Goal: Task Accomplishment & Management: Use online tool/utility

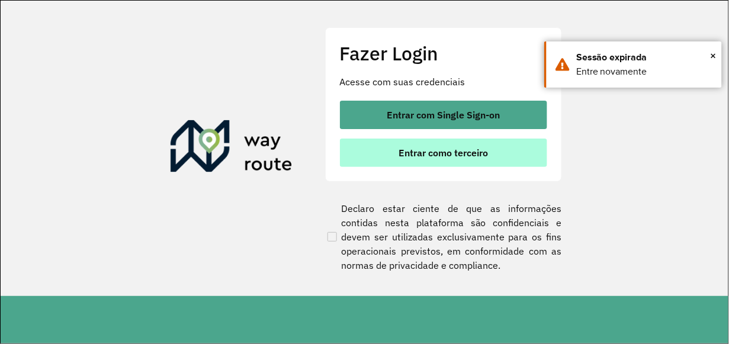
click at [431, 158] on button "Entrar como terceiro" at bounding box center [443, 153] width 207 height 28
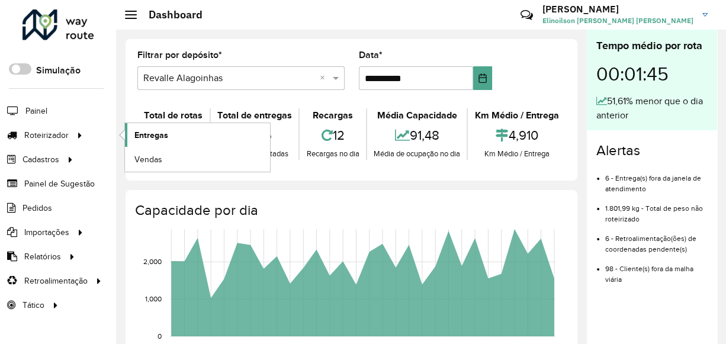
click at [151, 142] on link "Entregas" at bounding box center [197, 135] width 145 height 24
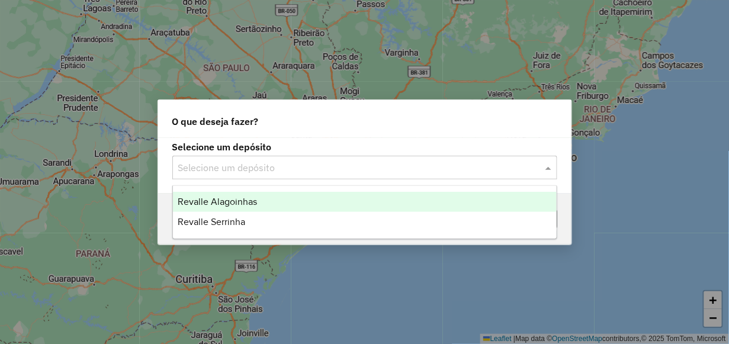
click at [294, 168] on input "text" at bounding box center [353, 168] width 350 height 14
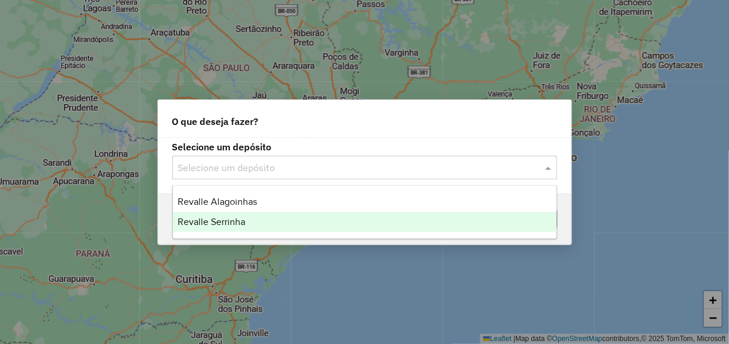
click at [280, 219] on div "Revalle Serrinha" at bounding box center [364, 222] width 383 height 20
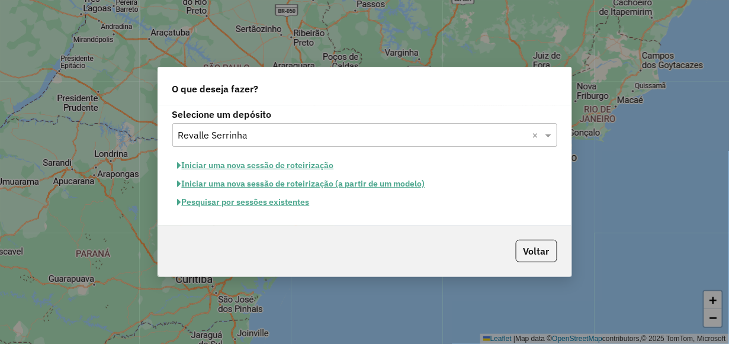
click at [299, 203] on button "Pesquisar por sessões existentes" at bounding box center [243, 202] width 143 height 18
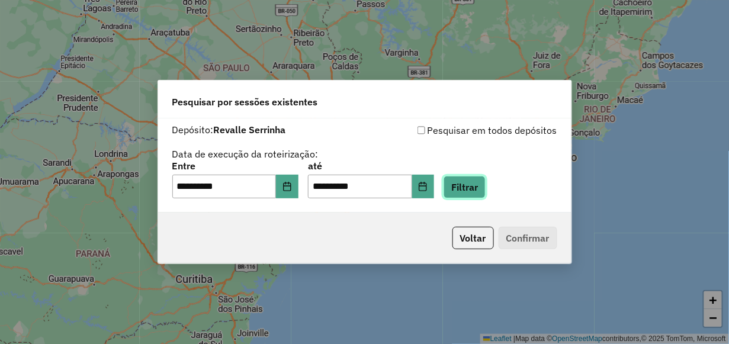
click at [486, 188] on button "Filtrar" at bounding box center [465, 187] width 42 height 23
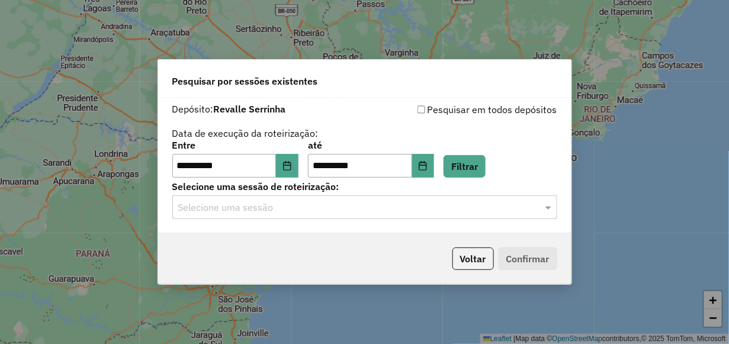
click at [480, 210] on input "text" at bounding box center [353, 208] width 350 height 14
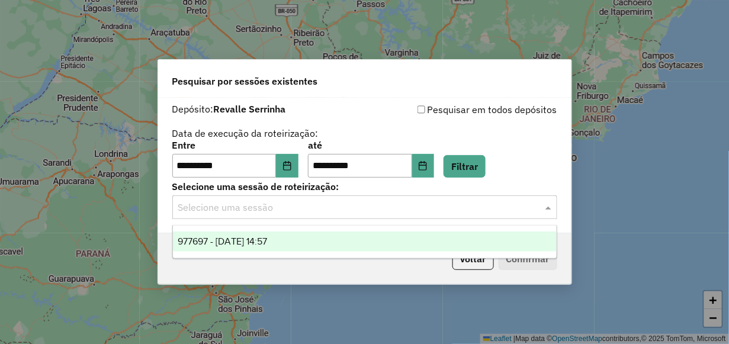
click at [412, 244] on div "977697 - [DATE] 14:57" at bounding box center [364, 242] width 383 height 20
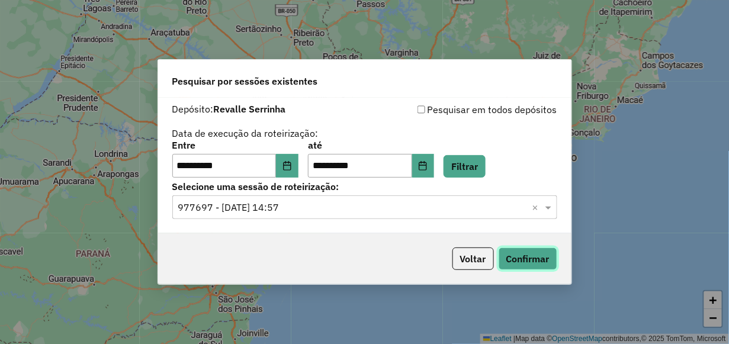
click at [533, 257] on button "Confirmar" at bounding box center [528, 259] width 59 height 23
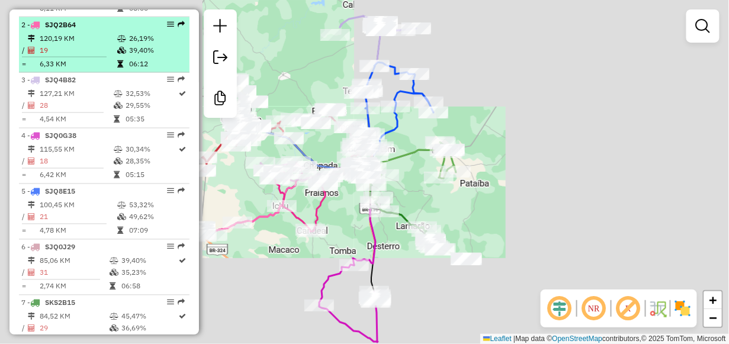
scroll to position [533, 0]
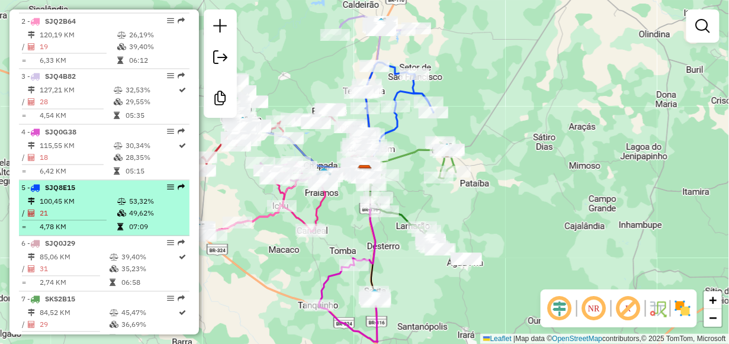
select select "**********"
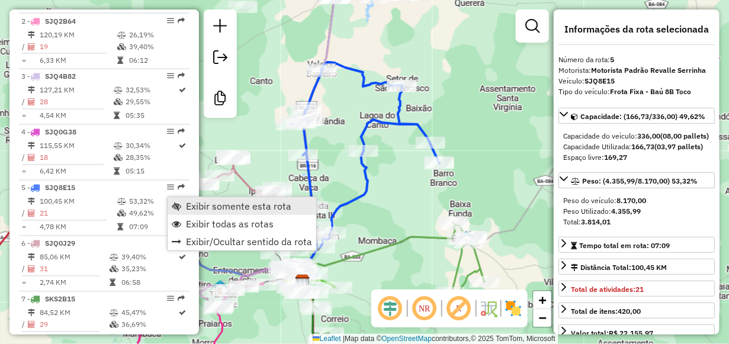
click at [179, 201] on span "Exibir somente esta rota" at bounding box center [176, 205] width 9 height 9
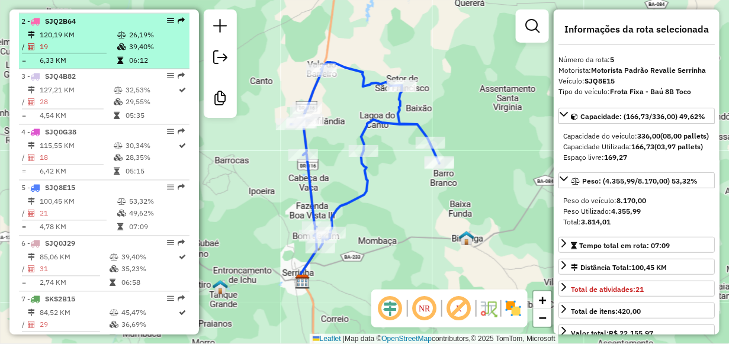
click at [83, 37] on li "2 - SJQ2B64 120,19 KM 26,19% / 19 39,40% = 6,33 KM 06:12" at bounding box center [104, 42] width 171 height 56
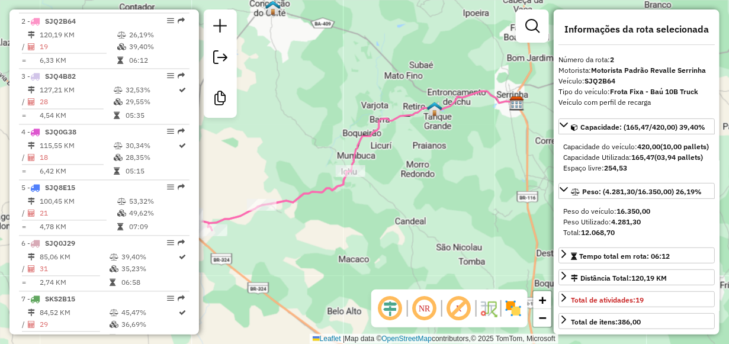
click at [302, 152] on div "Janela de atendimento Grade de atendimento Capacidade Transportadoras Veículos …" at bounding box center [364, 172] width 729 height 344
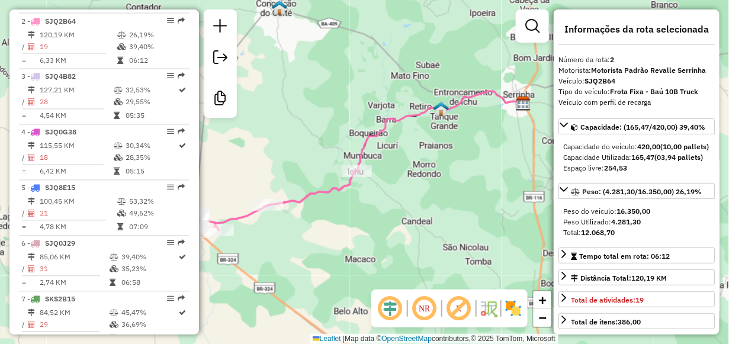
click at [419, 123] on div "Janela de atendimento Grade de atendimento Capacidade Transportadoras Veículos …" at bounding box center [364, 172] width 729 height 344
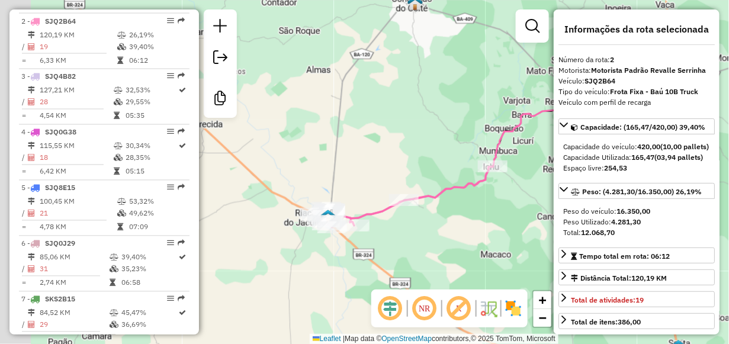
drag, startPoint x: 291, startPoint y: 152, endPoint x: 409, endPoint y: 153, distance: 117.9
click at [409, 153] on div "Janela de atendimento Grade de atendimento Capacidade Transportadoras Veículos …" at bounding box center [364, 172] width 729 height 344
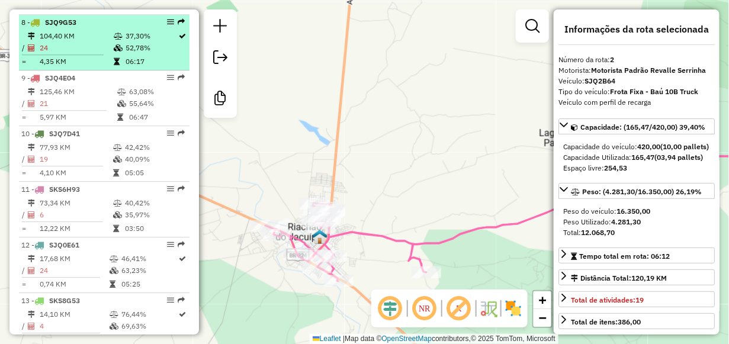
scroll to position [880, 0]
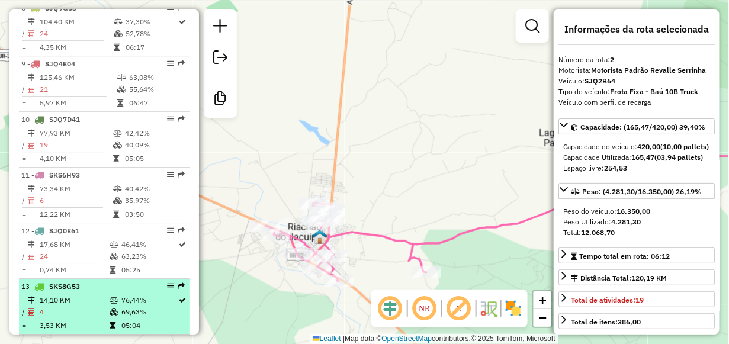
click at [68, 291] on span "SKS8G53" at bounding box center [64, 286] width 31 height 9
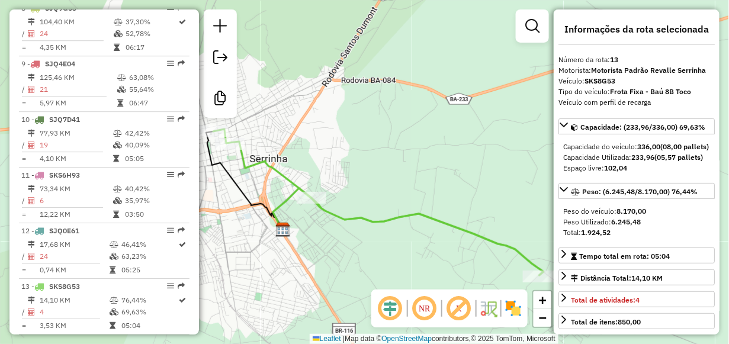
drag, startPoint x: 254, startPoint y: 193, endPoint x: 270, endPoint y: 201, distance: 18.5
click at [260, 196] on div "Janela de atendimento Grade de atendimento Capacidade Transportadoras Veículos …" at bounding box center [364, 172] width 729 height 344
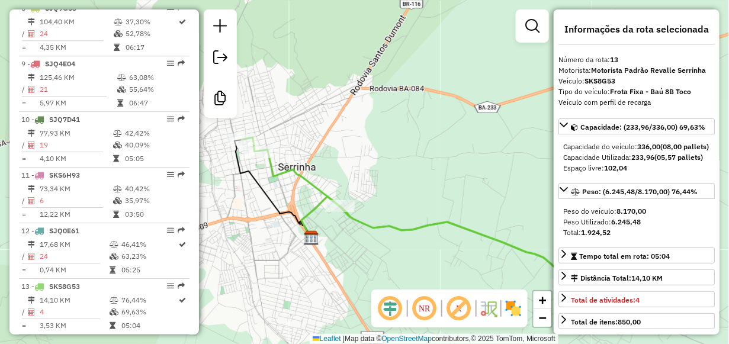
drag, startPoint x: 236, startPoint y: 166, endPoint x: 275, endPoint y: 180, distance: 41.6
click at [275, 180] on icon at bounding box center [273, 189] width 77 height 98
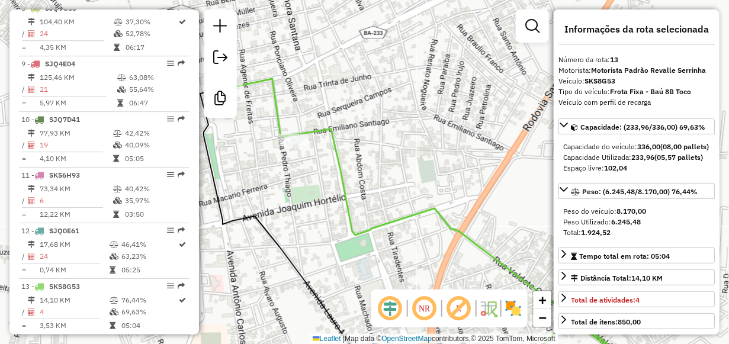
drag, startPoint x: 277, startPoint y: 170, endPoint x: 309, endPoint y: 211, distance: 51.9
click at [309, 211] on div "Janela de atendimento Grade de atendimento Capacidade Transportadoras Veículos …" at bounding box center [364, 172] width 729 height 344
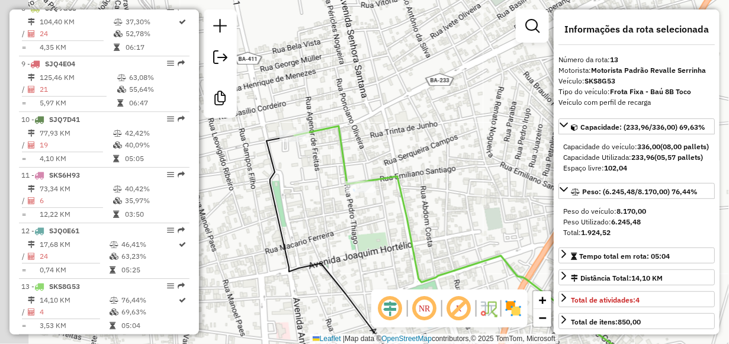
drag, startPoint x: 255, startPoint y: 172, endPoint x: 318, endPoint y: 214, distance: 75.3
click at [318, 214] on div "Janela de atendimento Grade de atendimento Capacidade Transportadoras Veículos …" at bounding box center [364, 172] width 729 height 344
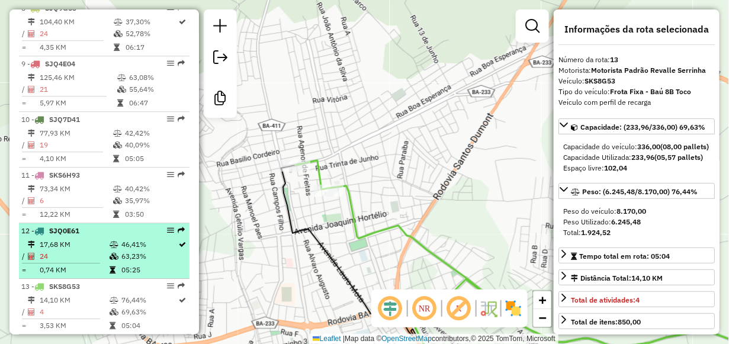
click at [79, 250] on td "17,68 KM" at bounding box center [74, 245] width 70 height 12
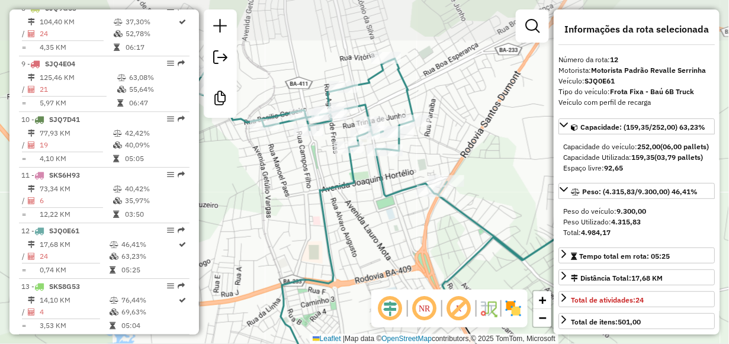
drag, startPoint x: 353, startPoint y: 98, endPoint x: 367, endPoint y: 182, distance: 85.3
click at [367, 182] on div "Janela de atendimento Grade de atendimento Capacidade Transportadoras Veículos …" at bounding box center [364, 172] width 729 height 344
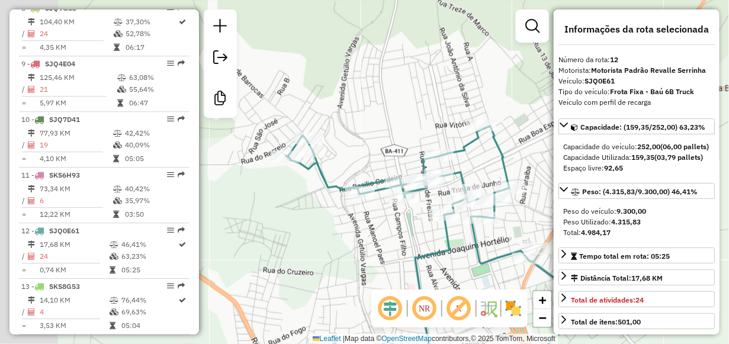
drag, startPoint x: 309, startPoint y: 207, endPoint x: 408, endPoint y: 228, distance: 101.8
click at [400, 227] on div "Janela de atendimento Grade de atendimento Capacidade Transportadoras Veículos …" at bounding box center [364, 172] width 729 height 344
click at [408, 228] on div "Janela de atendimento Grade de atendimento Capacidade Transportadoras Veículos …" at bounding box center [364, 172] width 729 height 344
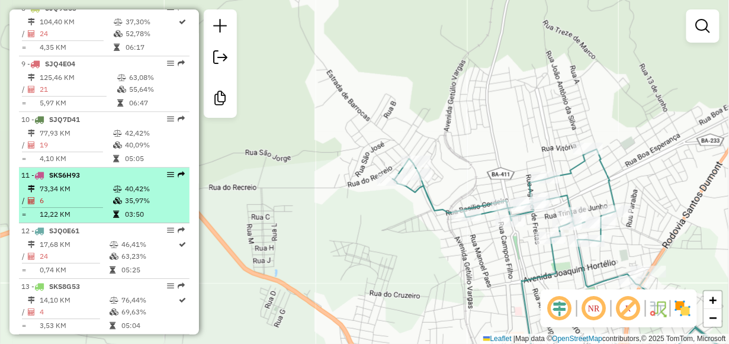
click at [75, 179] on span "SKS6H93" at bounding box center [64, 175] width 31 height 9
select select "**********"
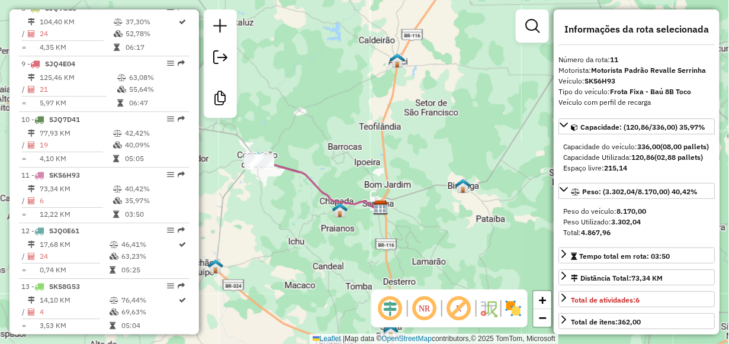
drag, startPoint x: 250, startPoint y: 175, endPoint x: 355, endPoint y: 195, distance: 106.7
click at [343, 193] on div "Janela de atendimento Grade de atendimento Capacidade Transportadoras Veículos …" at bounding box center [364, 172] width 729 height 344
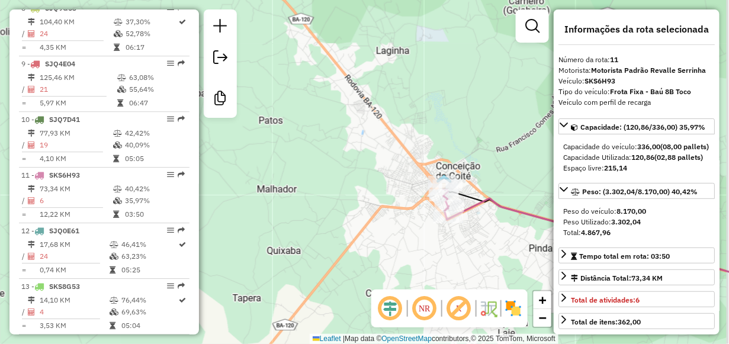
drag, startPoint x: 476, startPoint y: 222, endPoint x: 447, endPoint y: 156, distance: 71.9
click at [447, 156] on div "Janela de atendimento Grade de atendimento Capacidade Transportadoras Veículos …" at bounding box center [364, 172] width 729 height 344
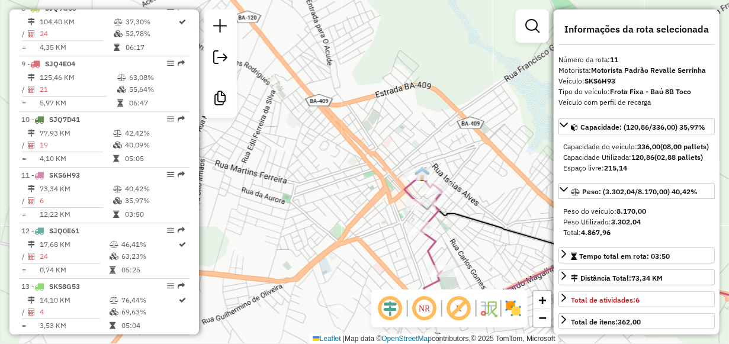
drag, startPoint x: 441, startPoint y: 190, endPoint x: 435, endPoint y: 99, distance: 90.9
click at [435, 104] on div "Janela de atendimento Grade de atendimento Capacidade Transportadoras Veículos …" at bounding box center [364, 172] width 729 height 344
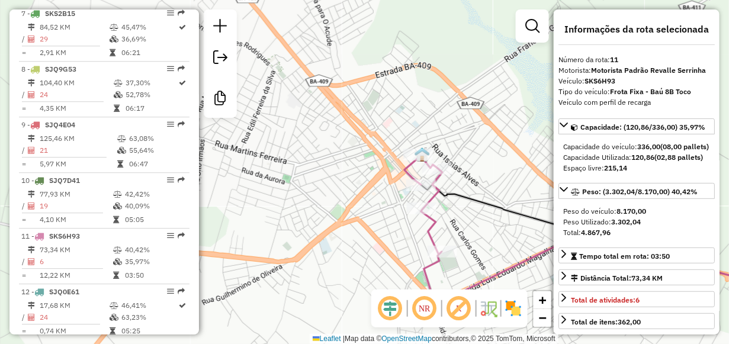
scroll to position [821, 0]
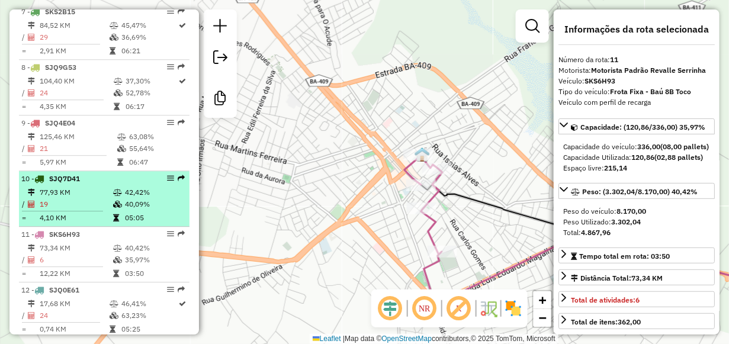
click at [61, 197] on td "77,93 KM" at bounding box center [75, 193] width 73 height 12
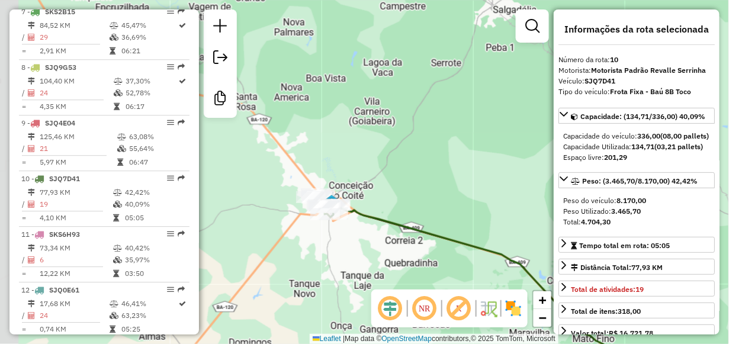
drag, startPoint x: 267, startPoint y: 188, endPoint x: 468, endPoint y: 310, distance: 235.0
click at [468, 310] on hb-router-mapa "Informações da Sessão 977697 - [DATE] Criação: [DATE] 14:57 Desbloquear Sessão …" at bounding box center [364, 172] width 729 height 344
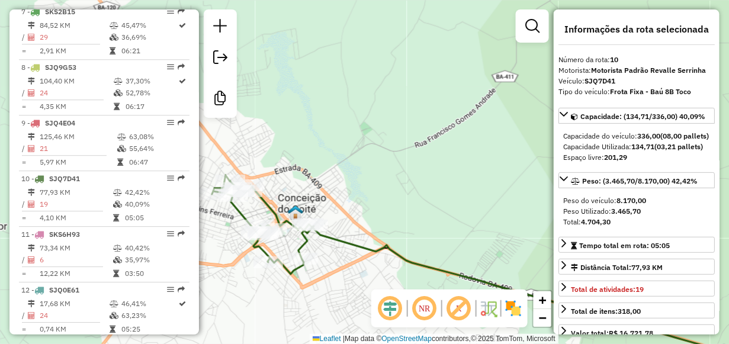
drag, startPoint x: 283, startPoint y: 188, endPoint x: 310, endPoint y: 183, distance: 28.3
click at [310, 184] on div "Janela de atendimento Grade de atendimento Capacidade Transportadoras Veículos …" at bounding box center [364, 172] width 729 height 344
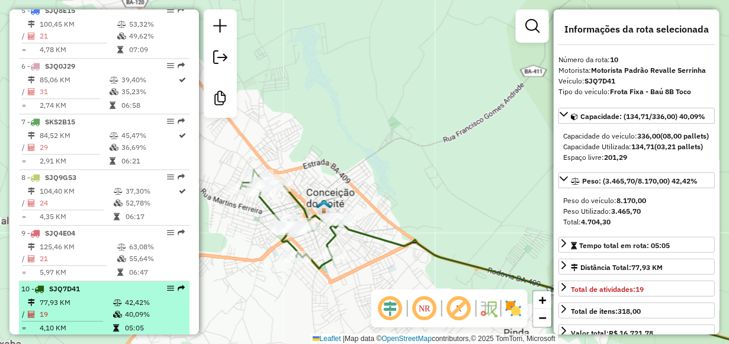
scroll to position [703, 0]
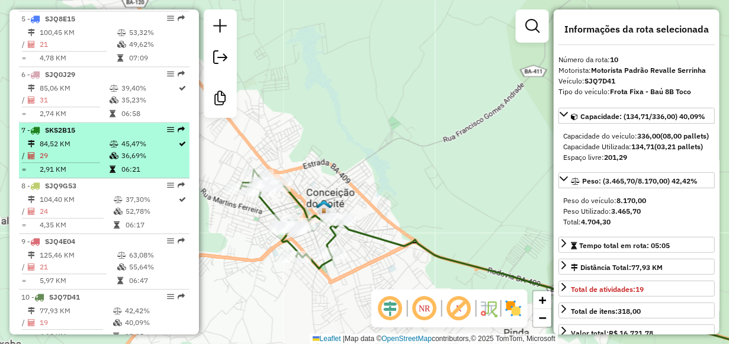
click at [81, 150] on td "84,52 KM" at bounding box center [74, 144] width 70 height 12
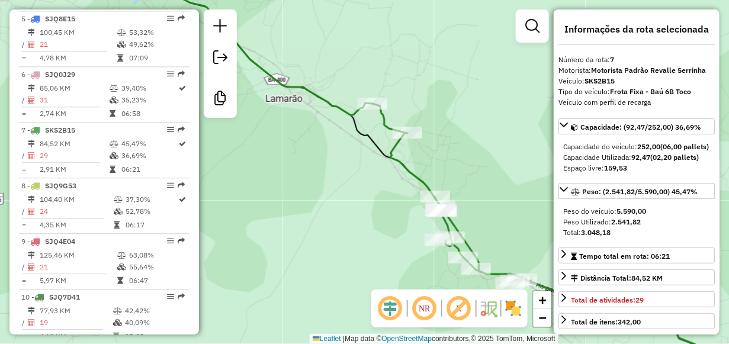
drag, startPoint x: 396, startPoint y: 225, endPoint x: 377, endPoint y: 191, distance: 38.7
click at [393, 214] on div "Janela de atendimento Grade de atendimento Capacidade Transportadoras Veículos …" at bounding box center [364, 172] width 729 height 344
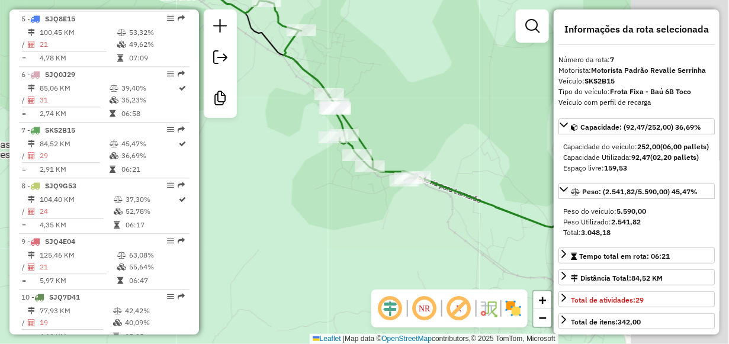
drag, startPoint x: 429, startPoint y: 264, endPoint x: 322, endPoint y: 168, distance: 143.9
click at [323, 168] on div "Janela de atendimento Grade de atendimento Capacidade Transportadoras Veículos …" at bounding box center [364, 172] width 729 height 344
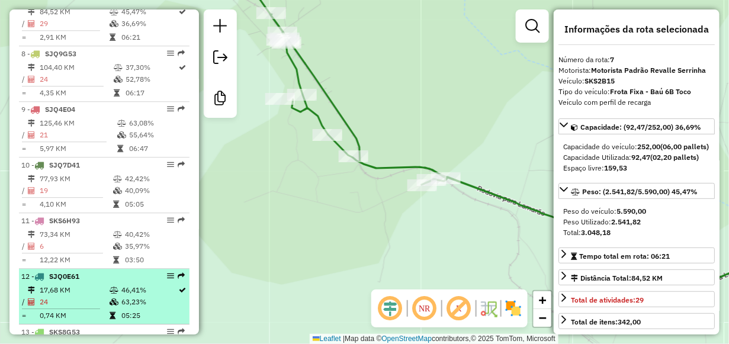
scroll to position [821, 0]
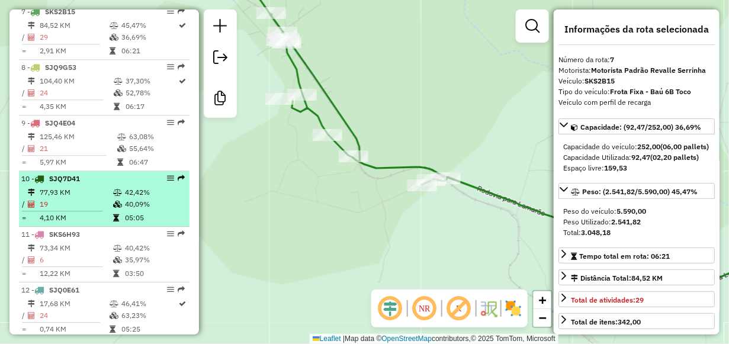
click at [69, 195] on td "77,93 KM" at bounding box center [75, 193] width 73 height 12
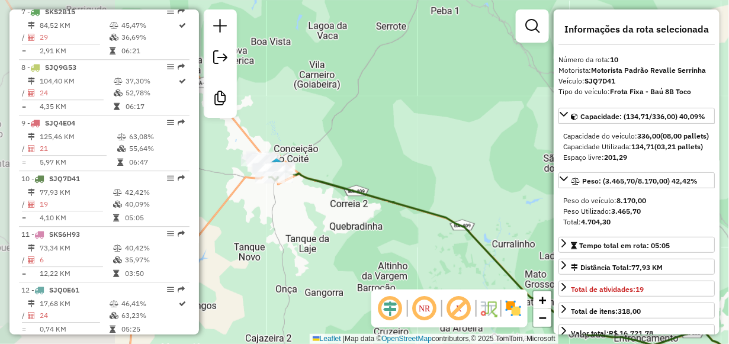
drag, startPoint x: 277, startPoint y: 191, endPoint x: 427, endPoint y: 276, distance: 173.0
click at [427, 276] on div "Janela de atendimento Grade de atendimento Capacidade Transportadoras Veículos …" at bounding box center [364, 172] width 729 height 344
